Goal: Download file/media

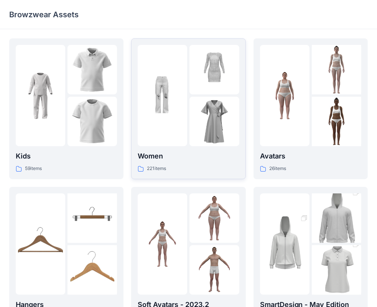
click at [198, 166] on div "221 items" at bounding box center [188, 169] width 101 height 8
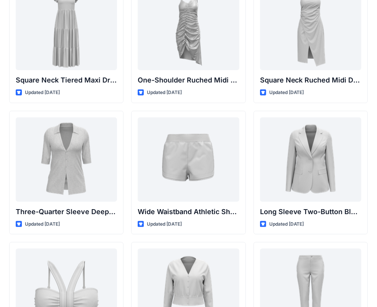
scroll to position [588, 0]
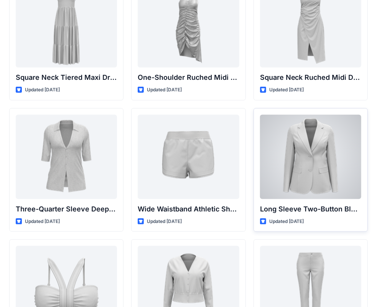
click at [335, 176] on div at bounding box center [310, 157] width 101 height 84
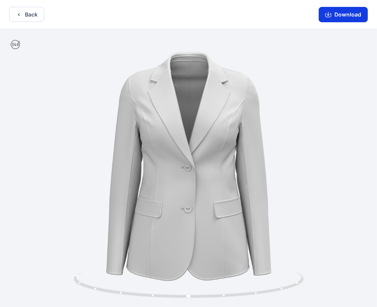
click at [347, 15] on button "Download" at bounding box center [343, 14] width 49 height 15
click at [335, 15] on button "Download" at bounding box center [343, 14] width 49 height 15
